Goal: Communication & Community: Answer question/provide support

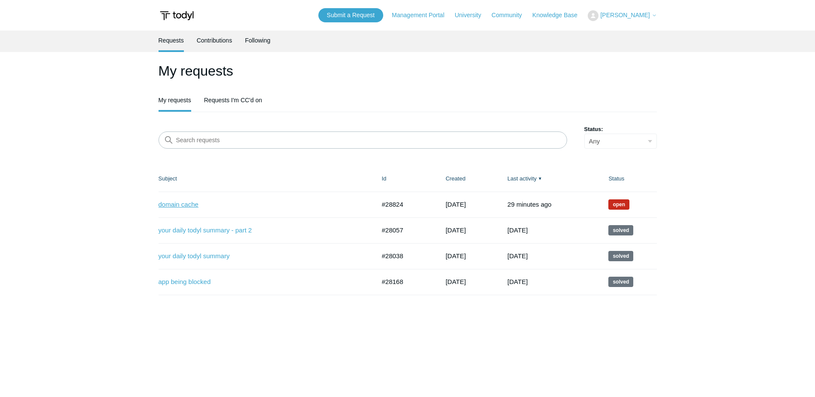
click at [186, 204] on link "domain cache" at bounding box center [261, 205] width 204 height 10
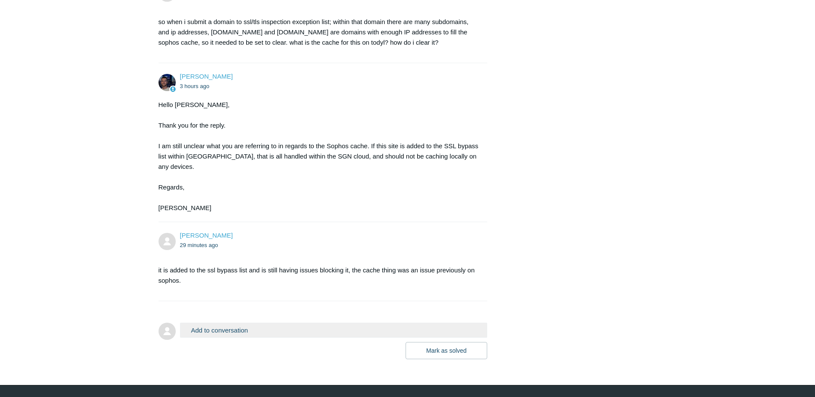
scroll to position [462, 0]
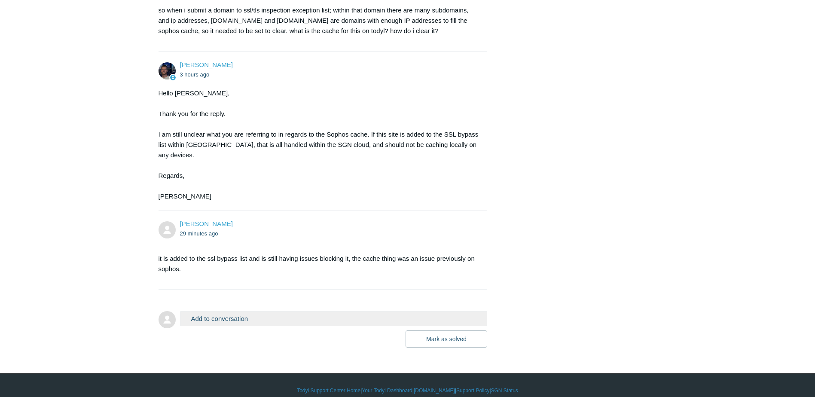
click at [208, 312] on button "Add to conversation" at bounding box center [334, 318] width 308 height 15
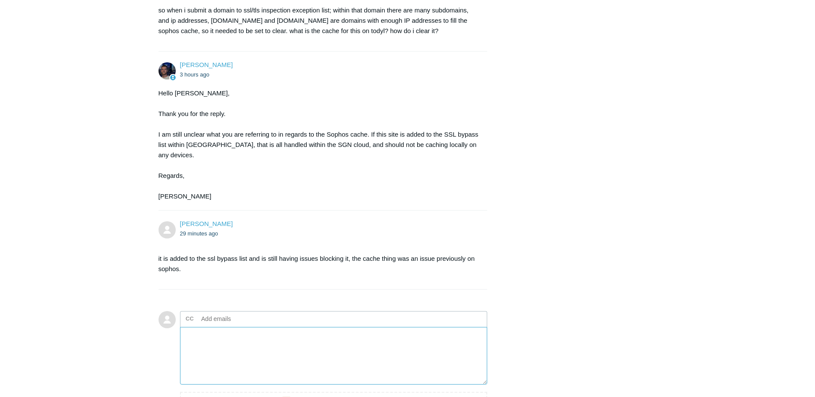
type textarea "m"
click at [345, 329] on textarea "I could explain better over a call on monday perhaps?" at bounding box center [334, 356] width 308 height 58
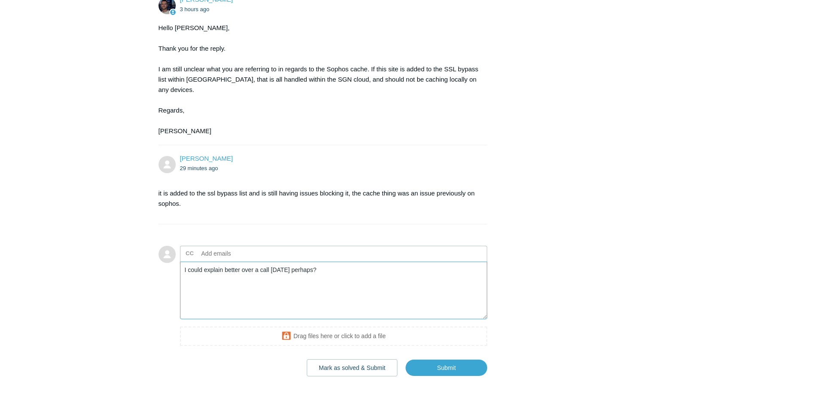
scroll to position [548, 0]
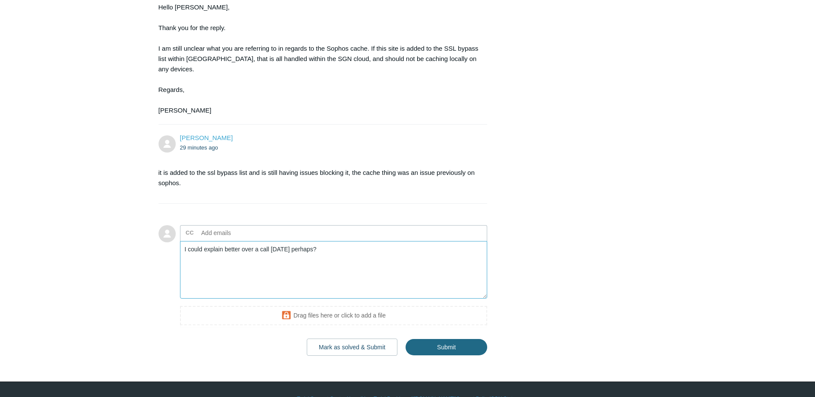
type textarea "I could explain better over a call on monday perhaps?"
click at [443, 339] on input "Submit" at bounding box center [447, 347] width 82 height 17
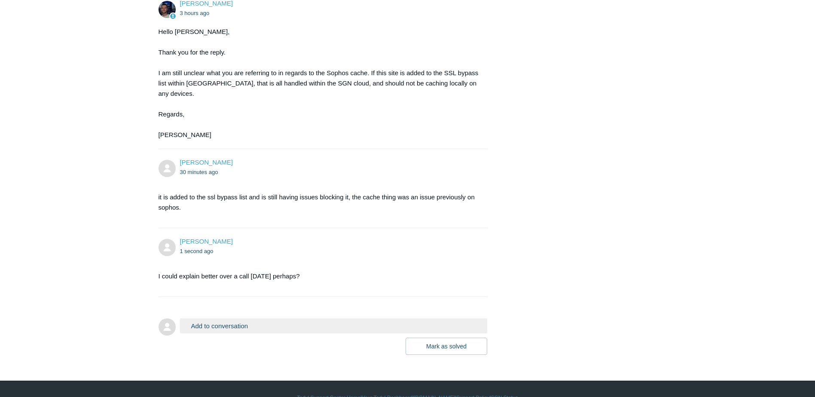
scroll to position [531, 0]
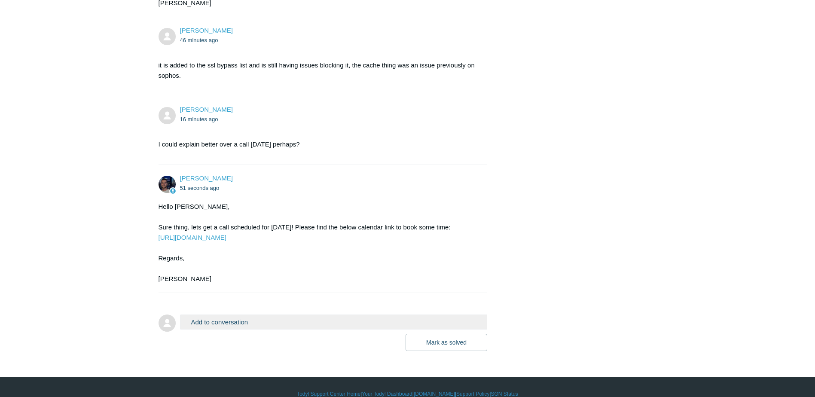
scroll to position [659, 0]
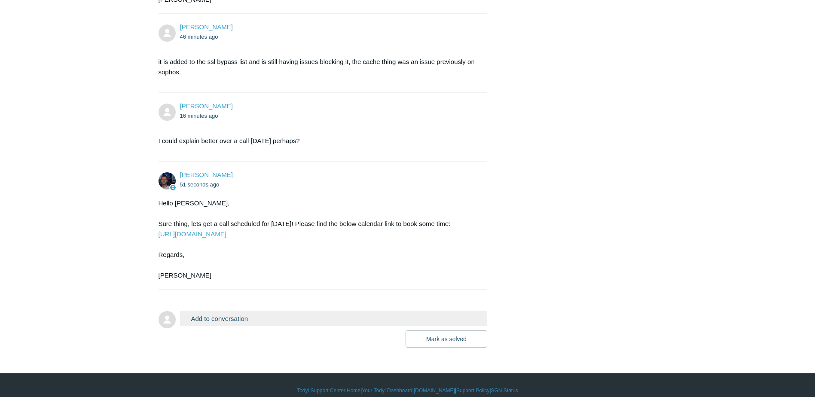
click at [216, 229] on div "Hello Alic, Sure thing, lets get a call scheduled for monday! Please find the b…" at bounding box center [319, 239] width 321 height 83
click at [216, 230] on link "https://scheduler.zoom.us/todyl-connor" at bounding box center [193, 233] width 68 height 7
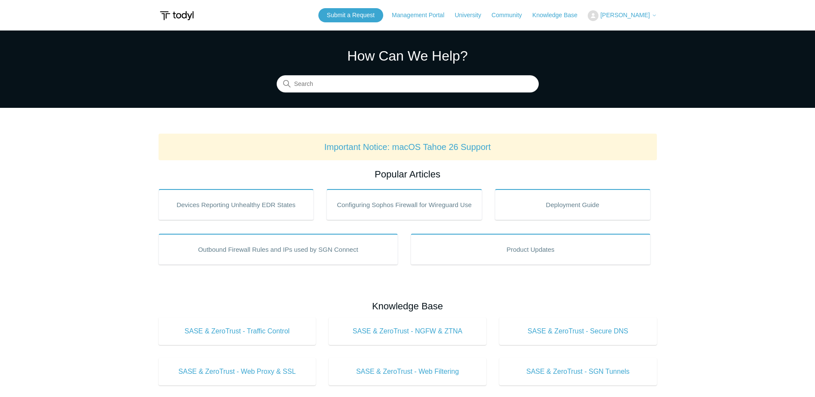
click at [636, 21] on button "[PERSON_NAME]" at bounding box center [622, 15] width 69 height 11
click at [616, 28] on link "My Support Requests" at bounding box center [630, 33] width 84 height 15
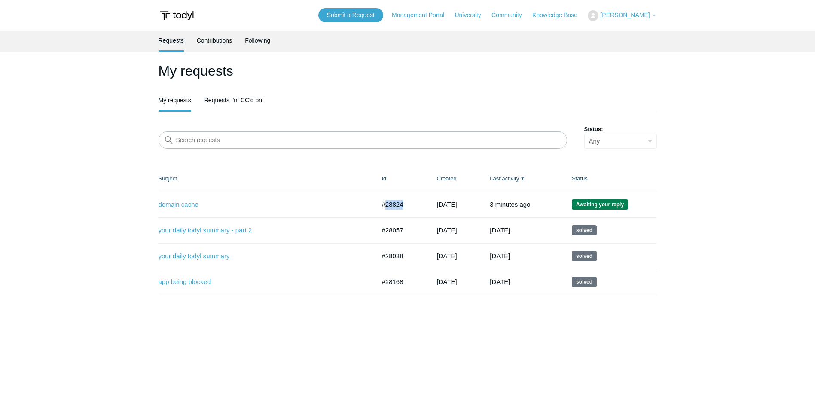
drag, startPoint x: 406, startPoint y: 206, endPoint x: 384, endPoint y: 205, distance: 22.0
click at [384, 205] on td "#28824" at bounding box center [400, 205] width 55 height 26
copy td "28824"
